Goal: Find specific page/section: Find specific page/section

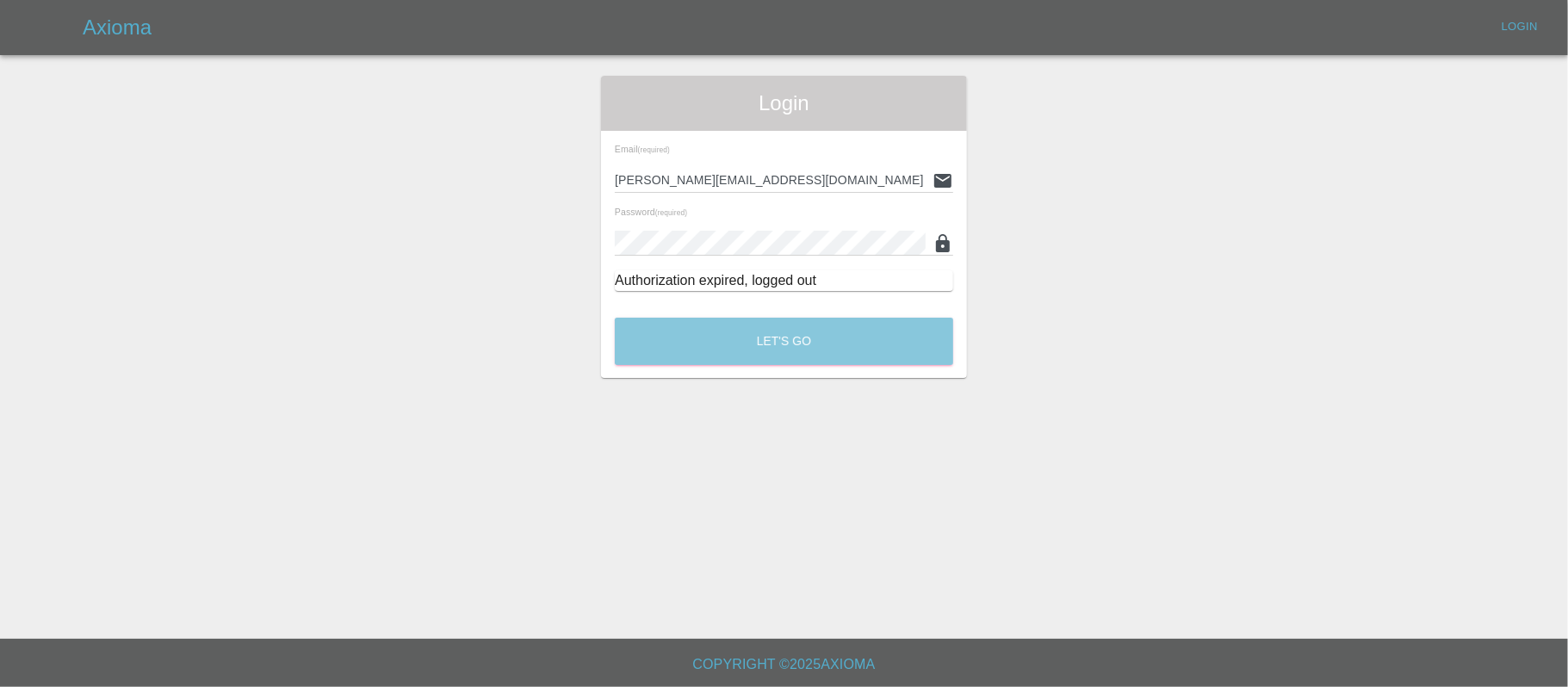
click at [687, 337] on button "Let's Go" at bounding box center [784, 341] width 338 height 48
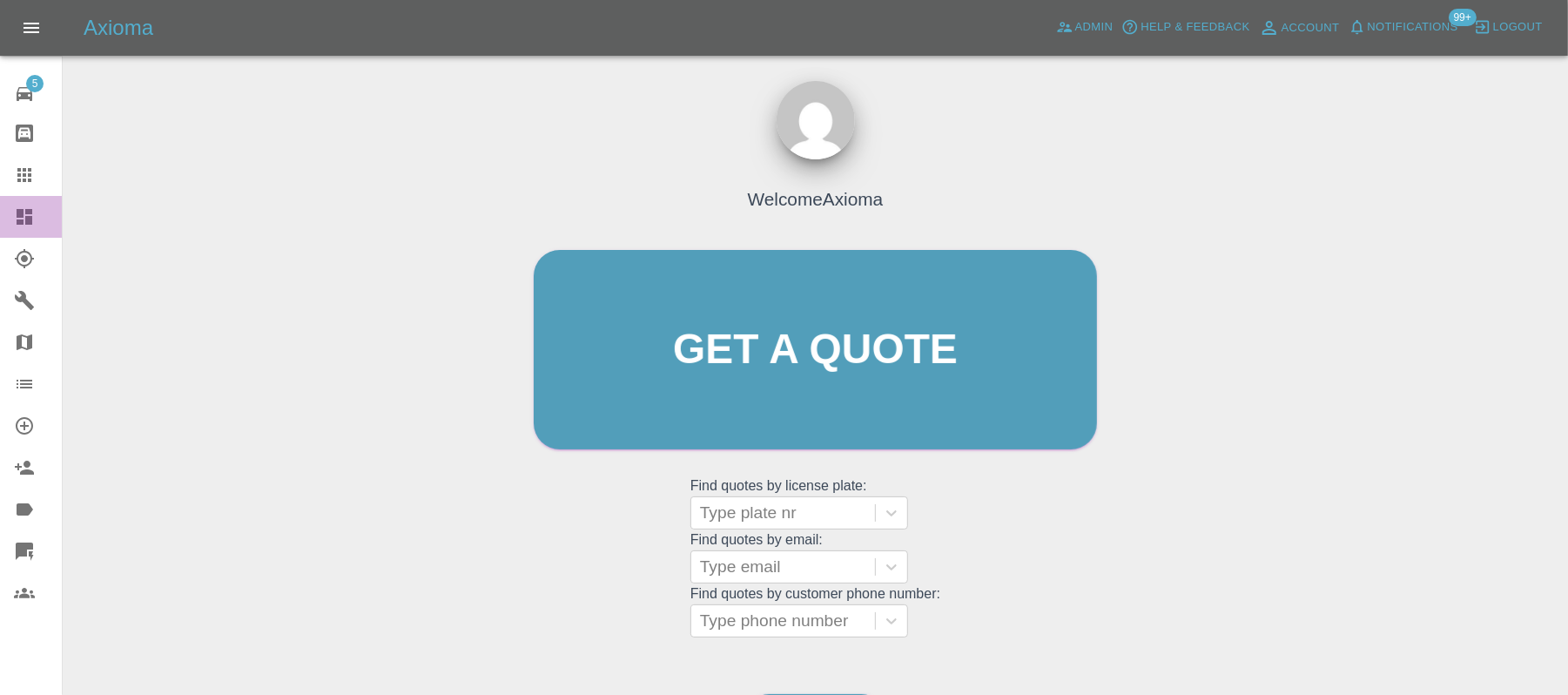
click at [29, 221] on icon at bounding box center [24, 217] width 16 height 16
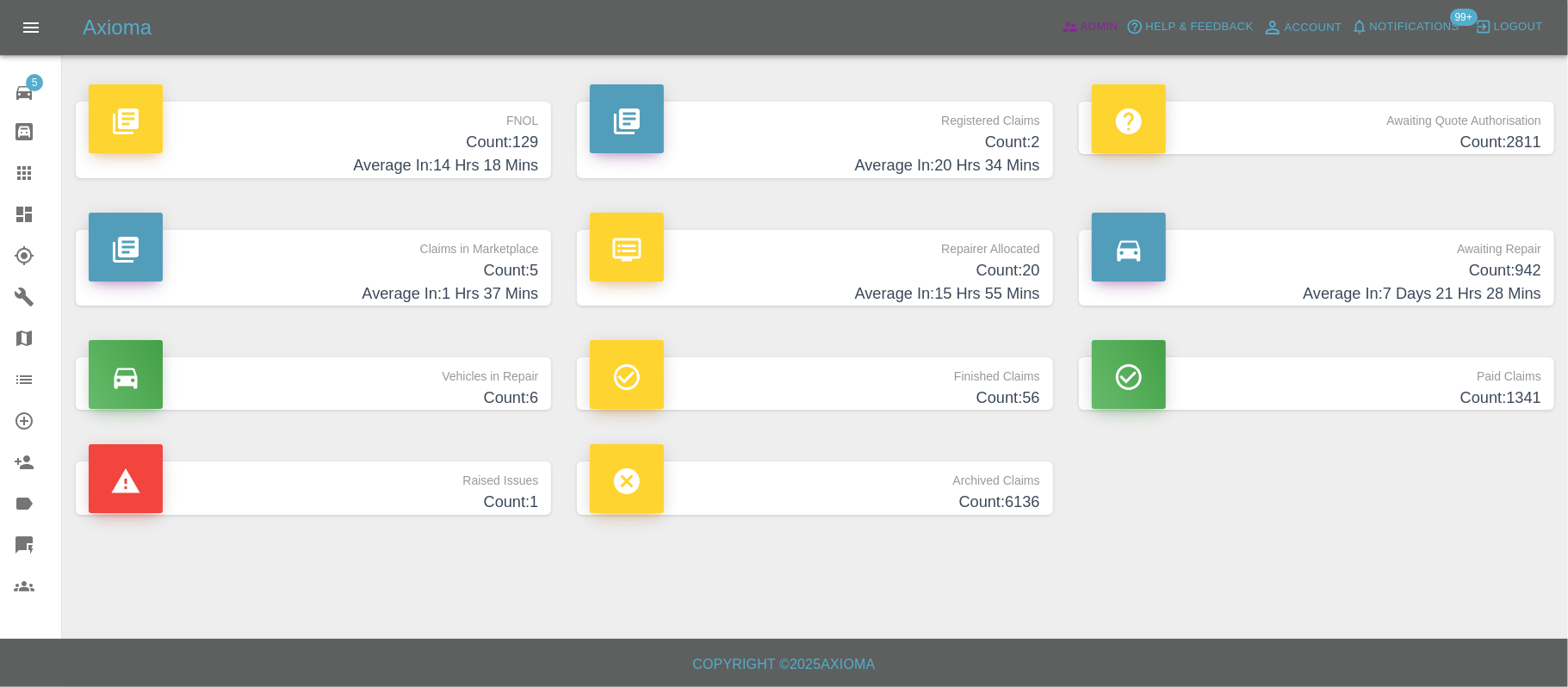
click at [1117, 29] on span "Admin" at bounding box center [1100, 27] width 38 height 20
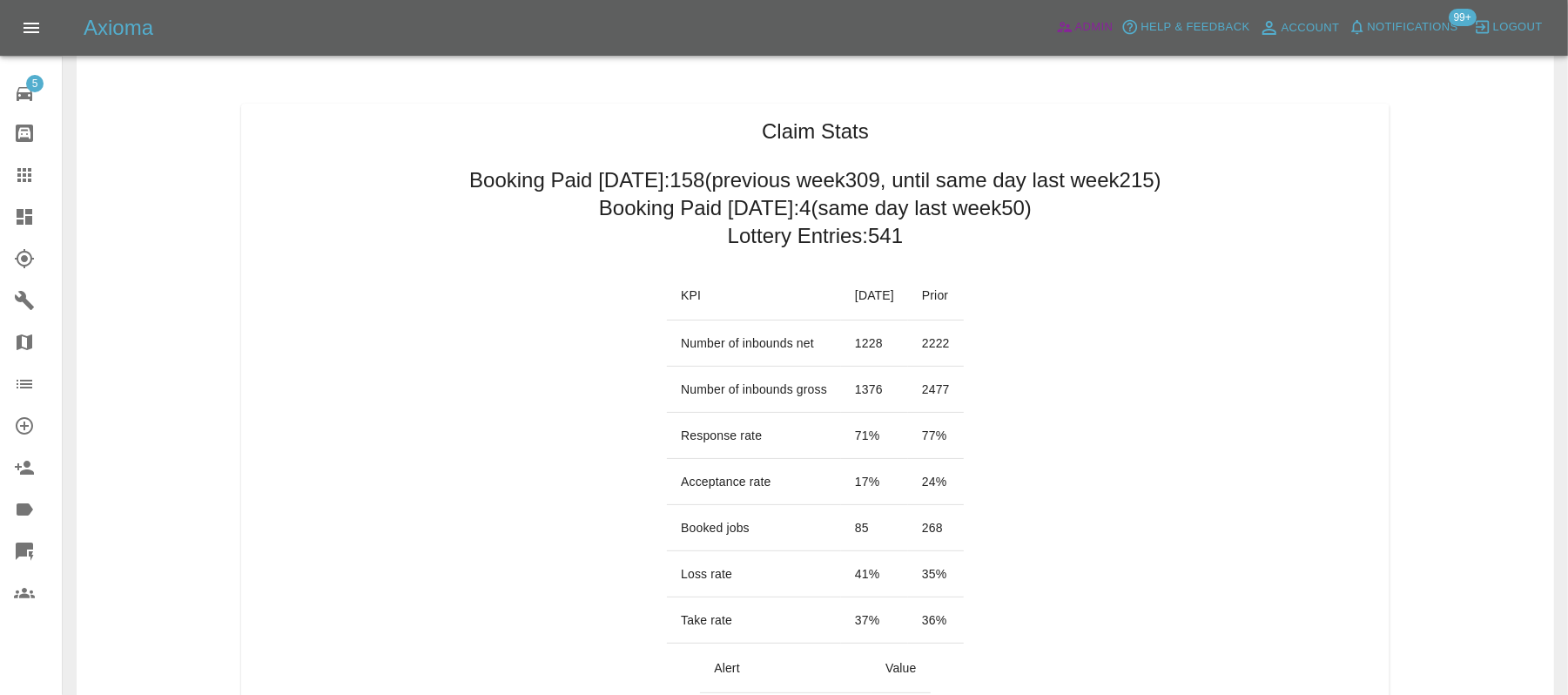
scroll to position [403, 0]
